Goal: Information Seeking & Learning: Learn about a topic

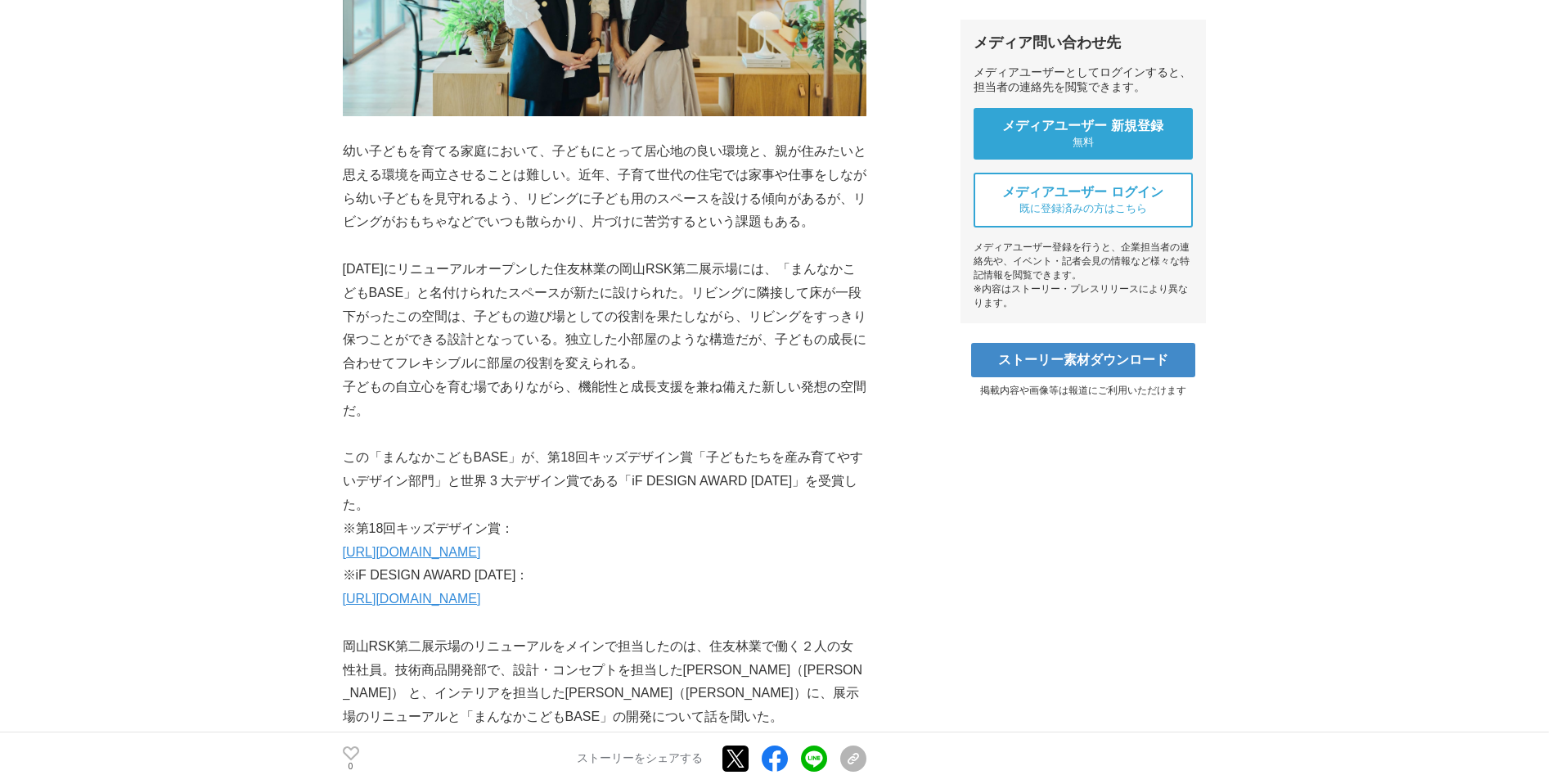
scroll to position [705, 0]
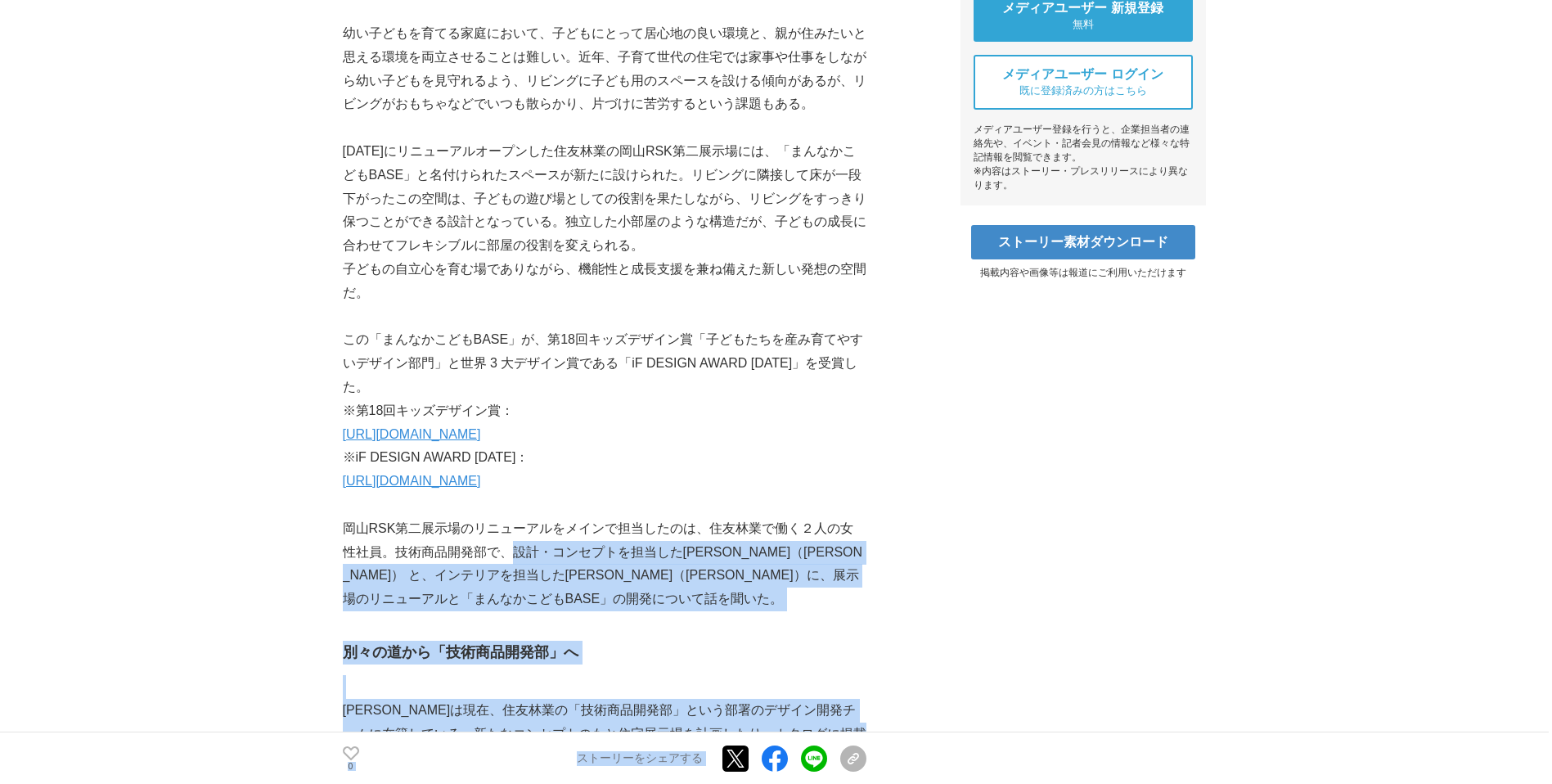
drag, startPoint x: 503, startPoint y: 551, endPoint x: 870, endPoint y: 576, distance: 367.9
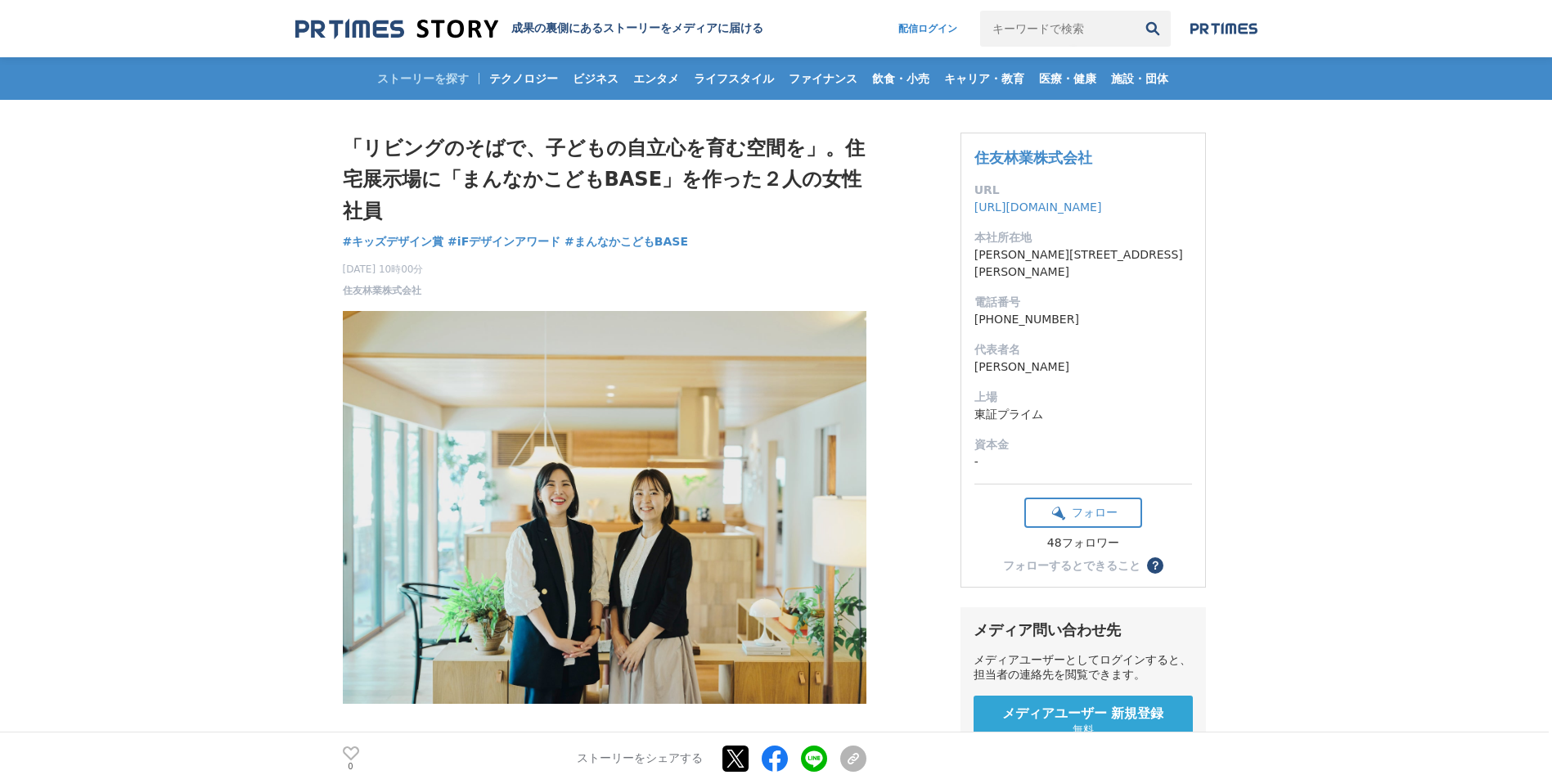
scroll to position [0, 0]
click at [502, 77] on span "テクノロジー" at bounding box center [523, 78] width 82 height 14
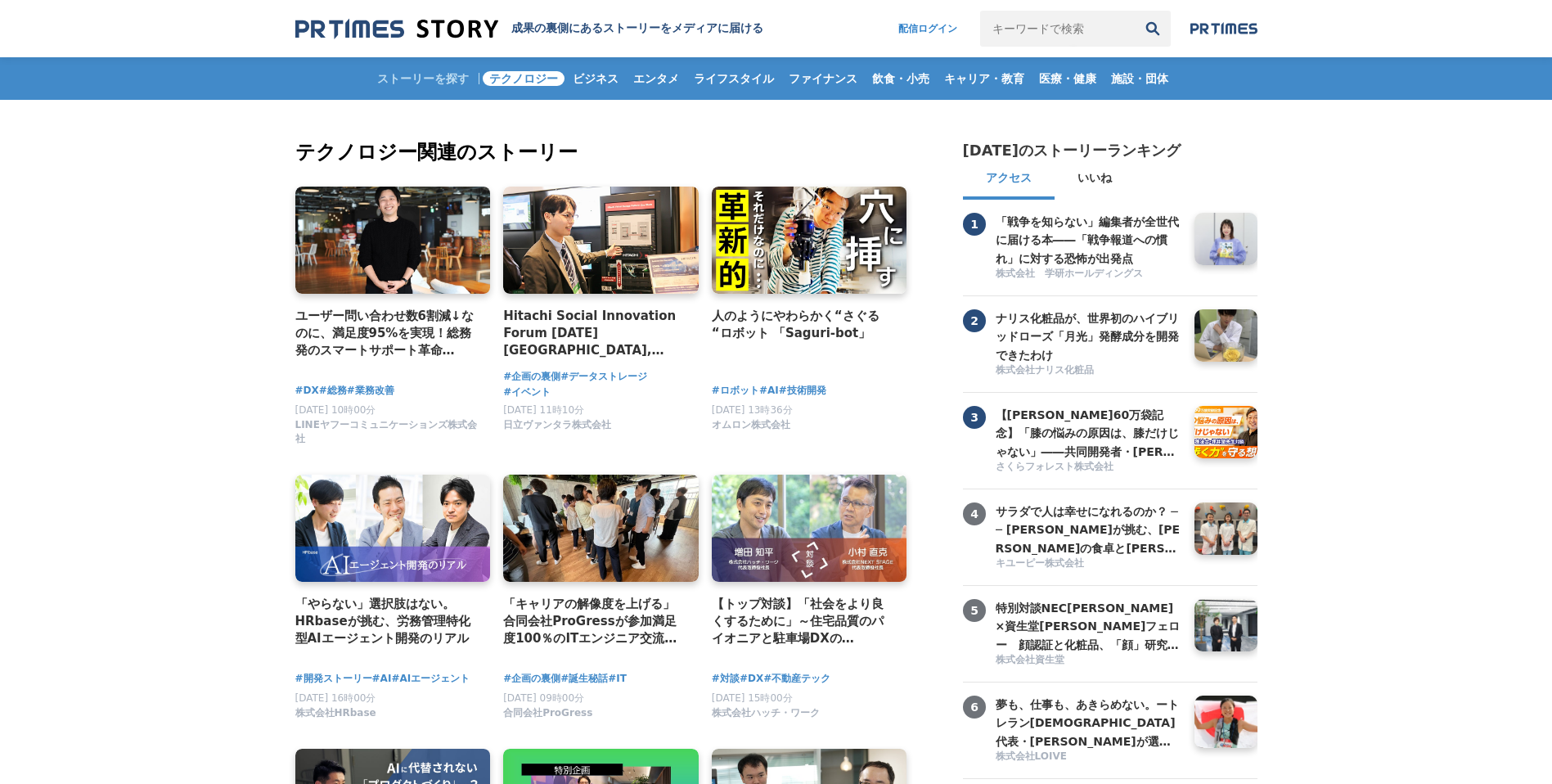
click at [596, 76] on span "ビジネス" at bounding box center [596, 78] width 59 height 14
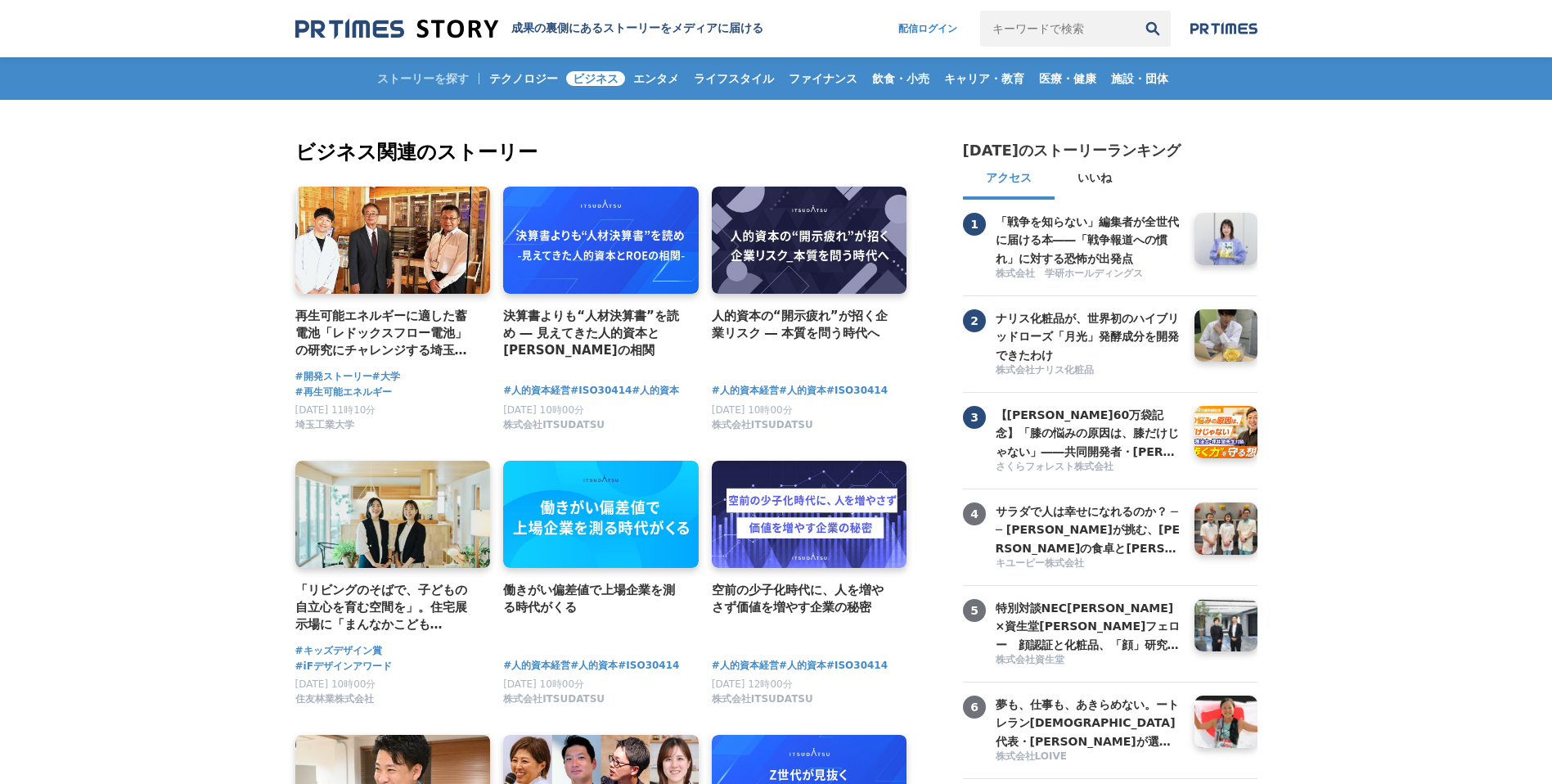
click at [659, 81] on span "エンタメ" at bounding box center [657, 78] width 59 height 14
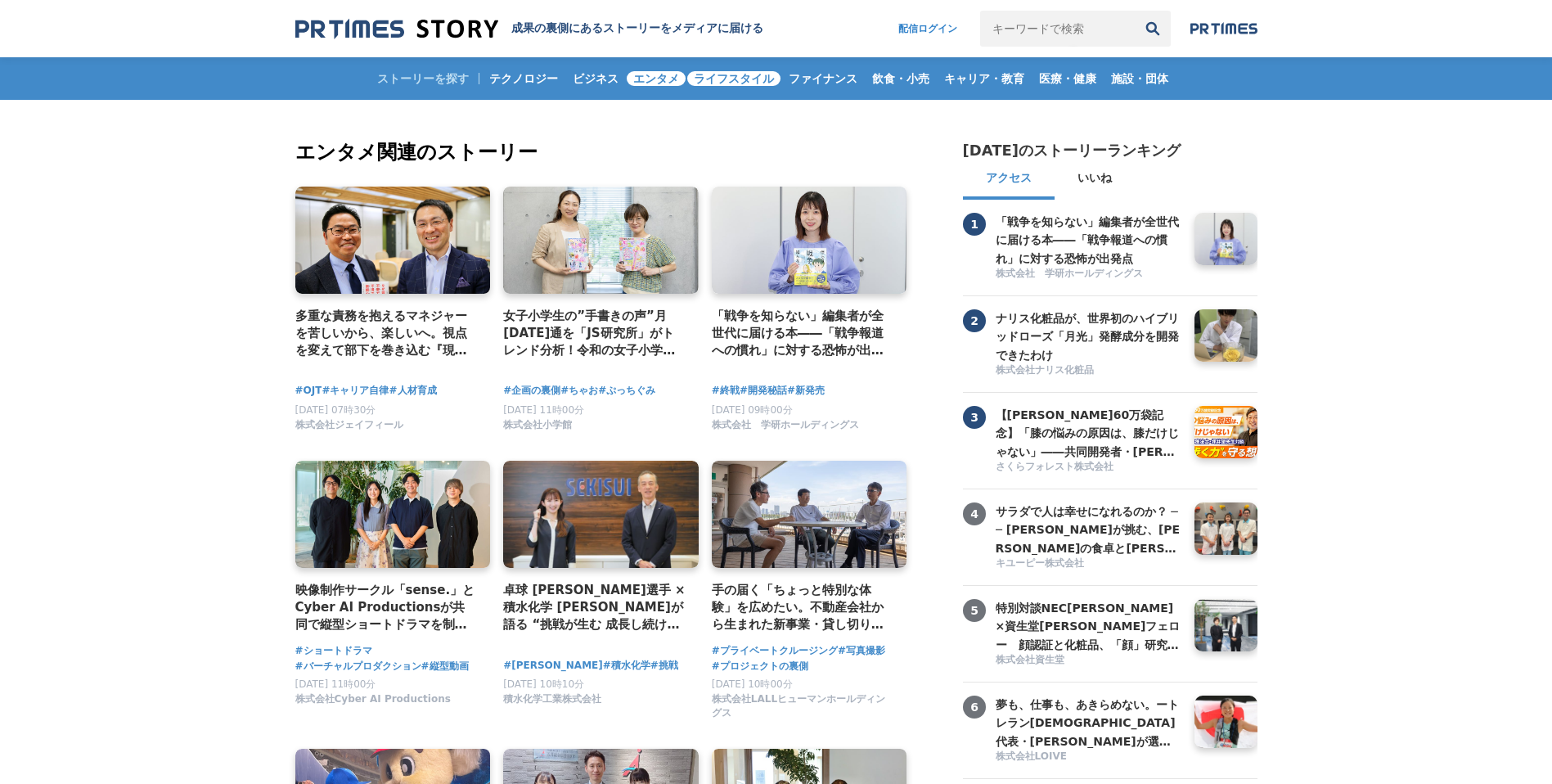
click at [721, 81] on span "ライフスタイル" at bounding box center [734, 78] width 93 height 14
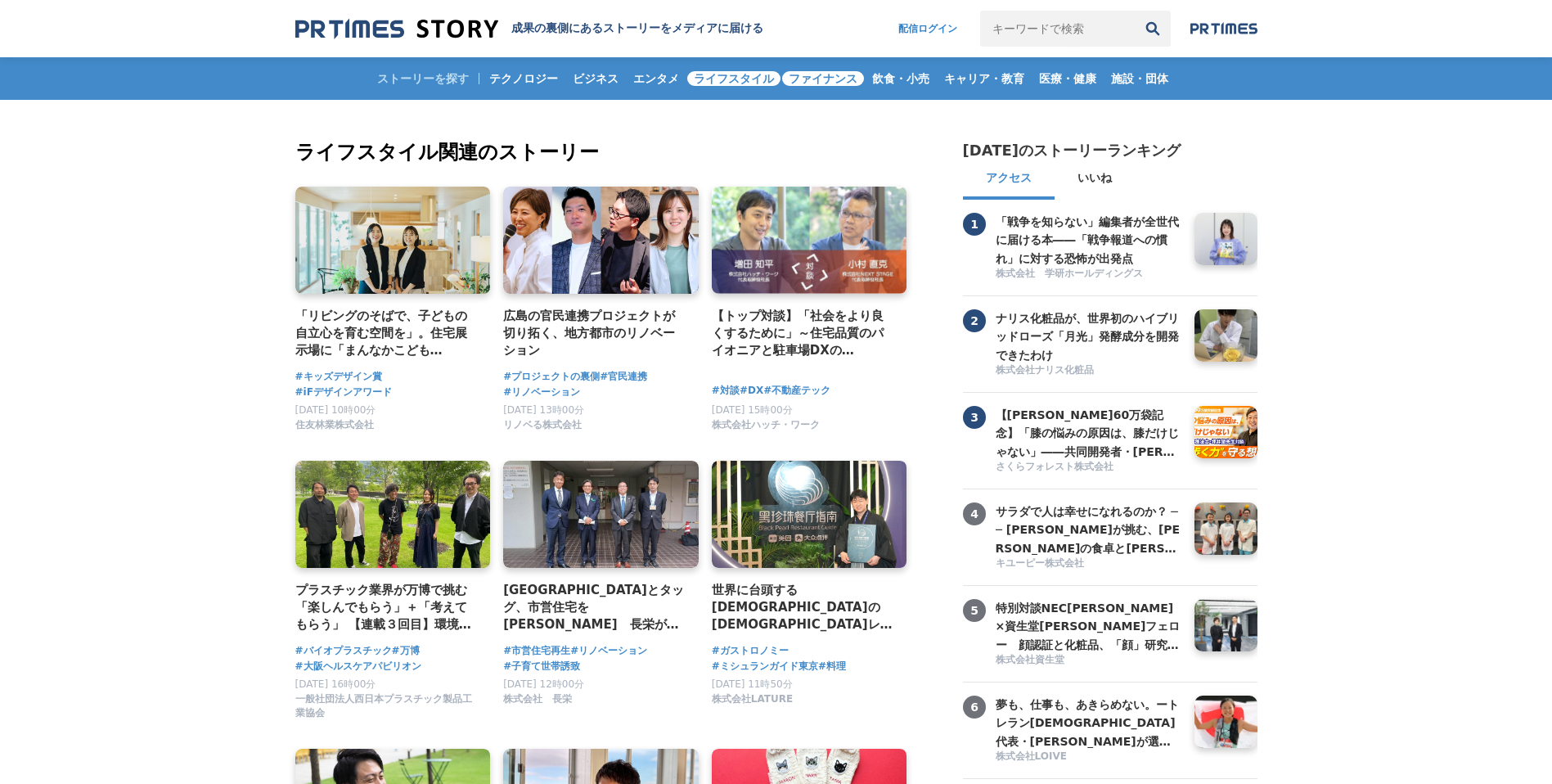
click at [838, 80] on span "ファイナンス" at bounding box center [823, 78] width 82 height 14
